Goal: Obtain resource: Obtain resource

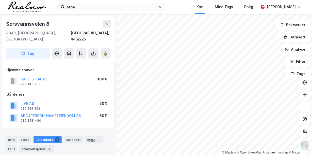
scroll to position [1, 0]
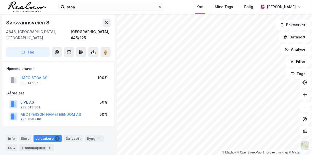
click at [0, 0] on button "LIVE AS" at bounding box center [0, 0] width 0 height 0
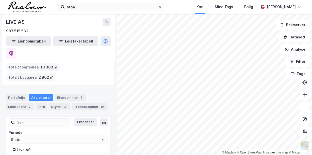
scroll to position [46, 0]
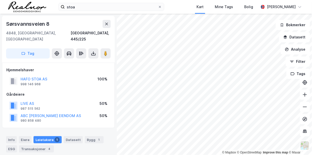
scroll to position [1, 0]
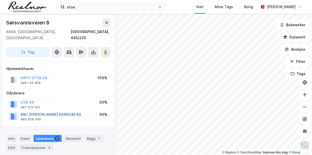
click at [0, 0] on button "ABC HALVORSEN EIENDOM AS" at bounding box center [0, 0] width 0 height 0
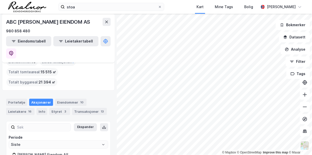
scroll to position [28, 0]
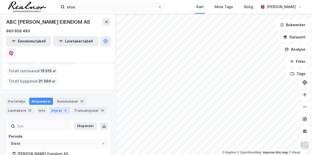
click at [57, 107] on div "Styret 3" at bounding box center [59, 110] width 21 height 7
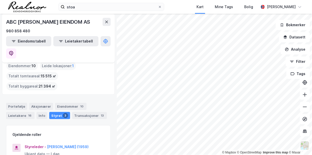
scroll to position [51, 0]
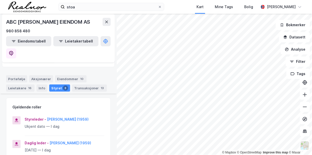
scroll to position [28, 0]
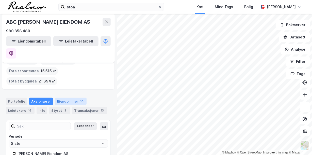
click at [70, 98] on div "Eiendommer 10" at bounding box center [71, 101] width 32 height 7
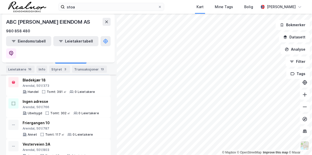
scroll to position [196, 0]
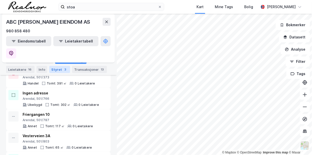
click at [59, 71] on div "Styret 3" at bounding box center [59, 69] width 21 height 7
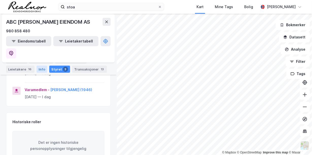
click at [42, 68] on div "Info" at bounding box center [42, 69] width 11 height 7
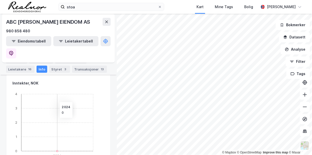
scroll to position [153, 0]
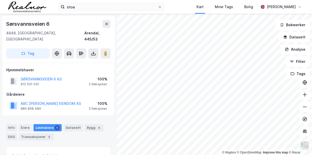
scroll to position [1, 0]
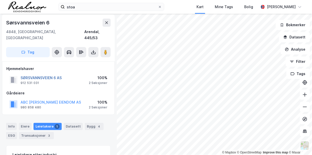
click at [0, 0] on button "SØRSVANNSVEIEN 6 AS" at bounding box center [0, 0] width 0 height 0
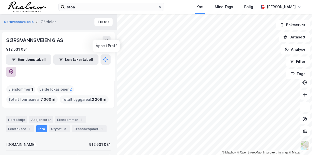
click at [14, 69] on icon at bounding box center [11, 71] width 5 height 5
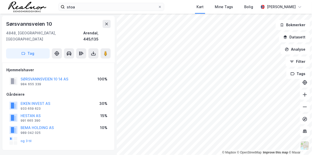
scroll to position [1, 0]
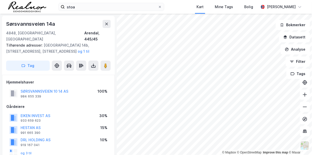
scroll to position [1, 0]
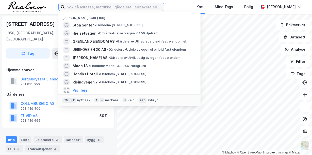
click at [118, 8] on input at bounding box center [114, 7] width 99 height 8
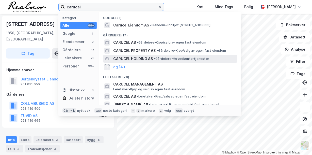
type input "carucel"
click at [149, 57] on span "CARUCEL HOLDING AS" at bounding box center [133, 59] width 40 height 6
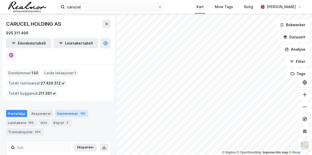
click at [66, 110] on div "Eiendommer 130" at bounding box center [71, 113] width 33 height 7
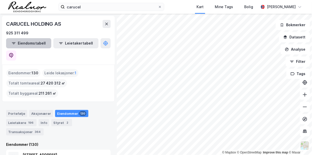
click at [32, 43] on button "Eiendomstabell" at bounding box center [28, 43] width 45 height 10
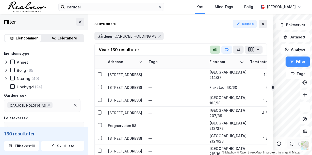
click at [216, 48] on icon "button" at bounding box center [216, 49] width 3 height 3
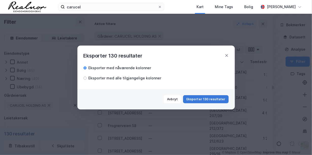
click at [201, 99] on button "Eksporter 130 resultater" at bounding box center [206, 99] width 46 height 8
